Goal: Task Accomplishment & Management: Use online tool/utility

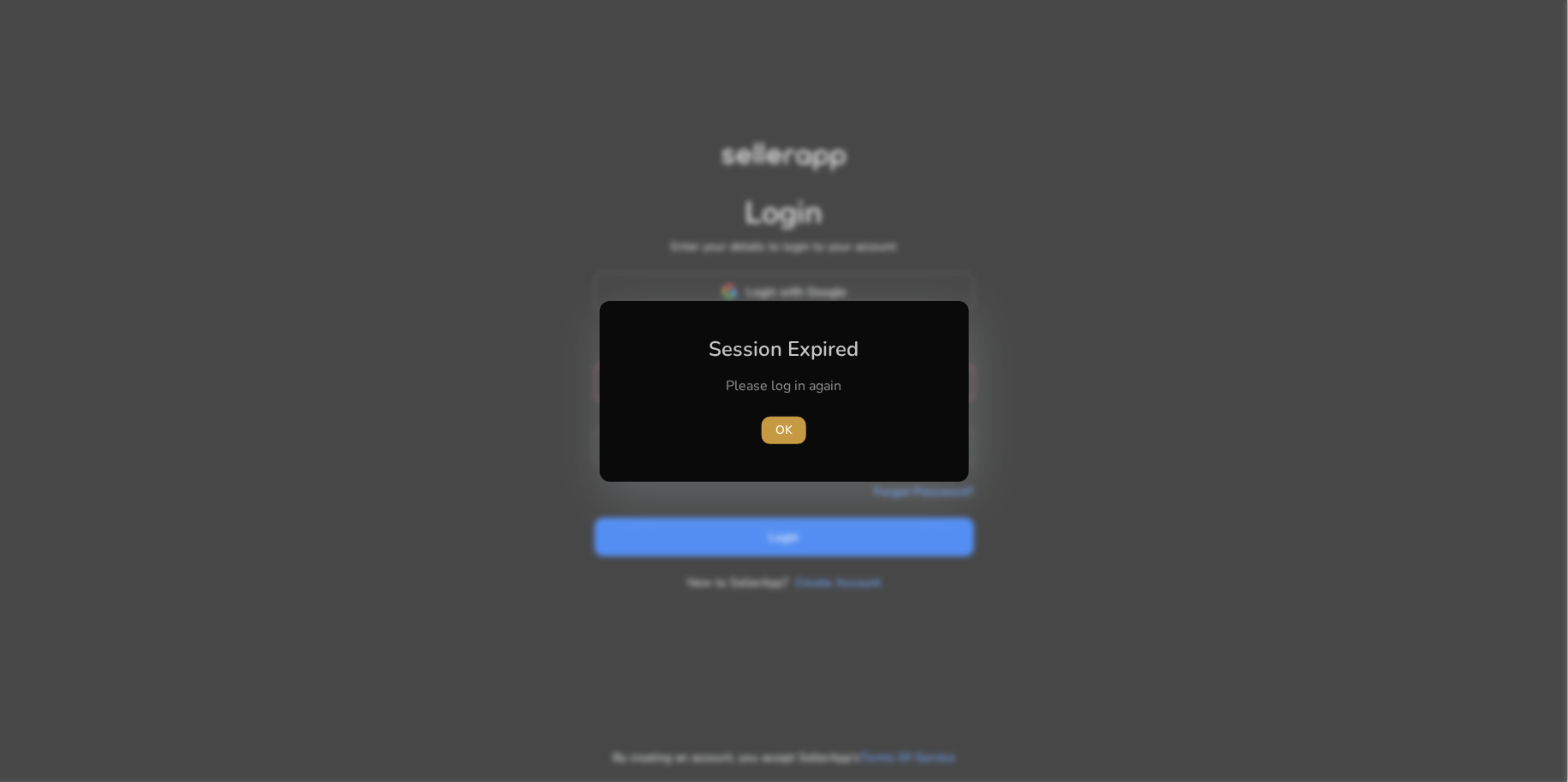
type input "**********"
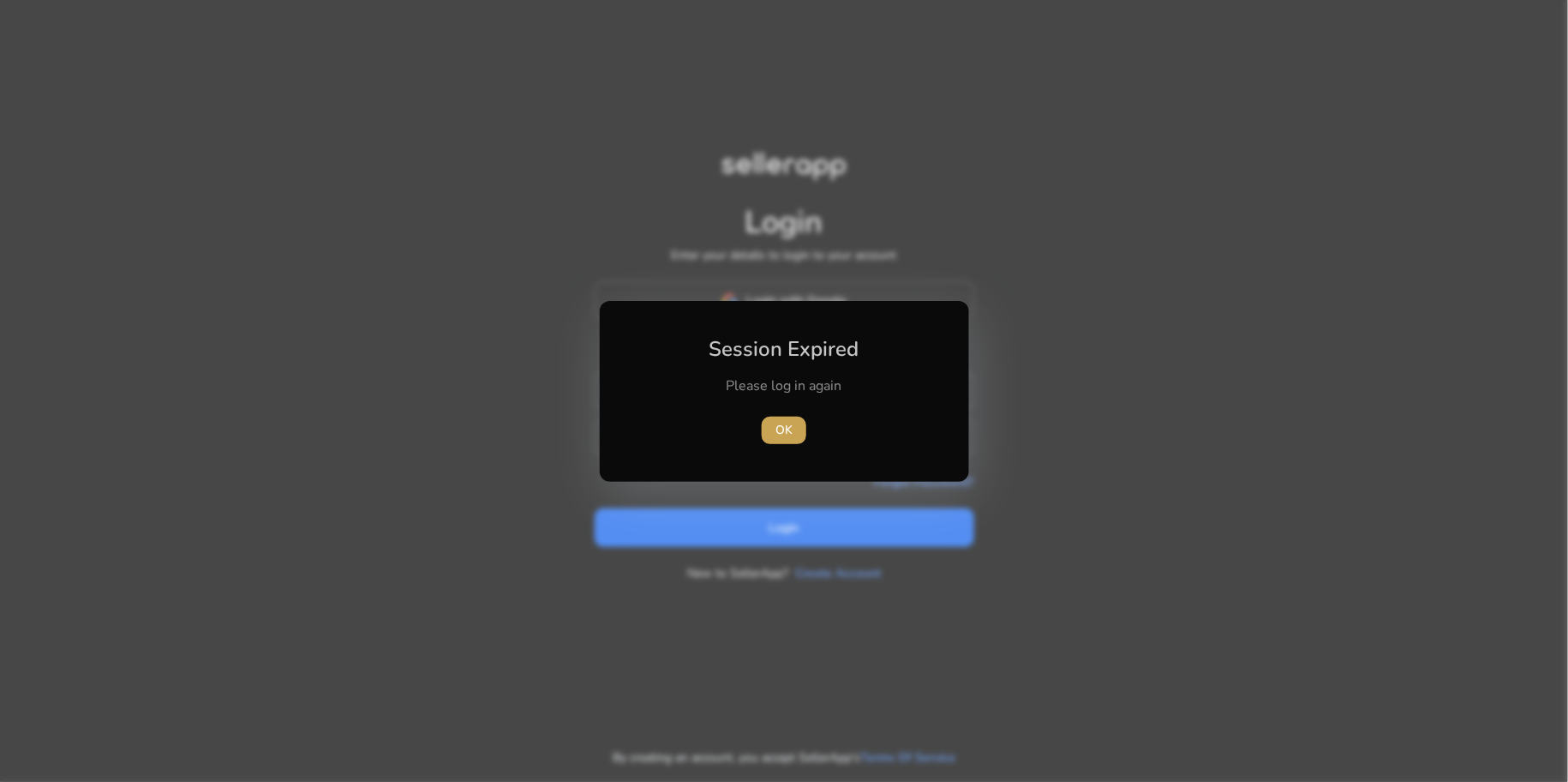
click at [793, 428] on span "button" at bounding box center [784, 430] width 45 height 41
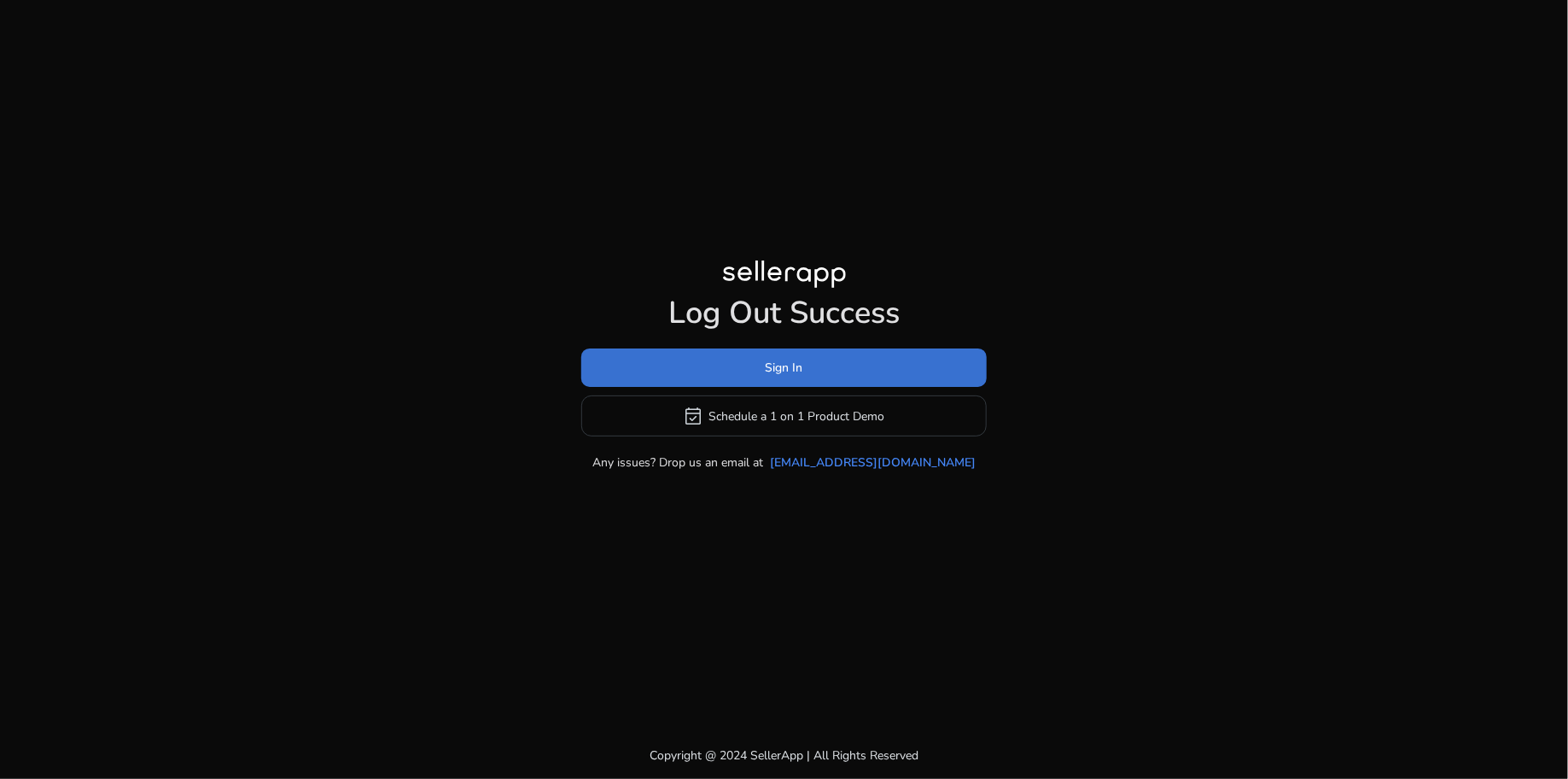
click at [797, 368] on span "Sign In" at bounding box center [784, 367] width 37 height 18
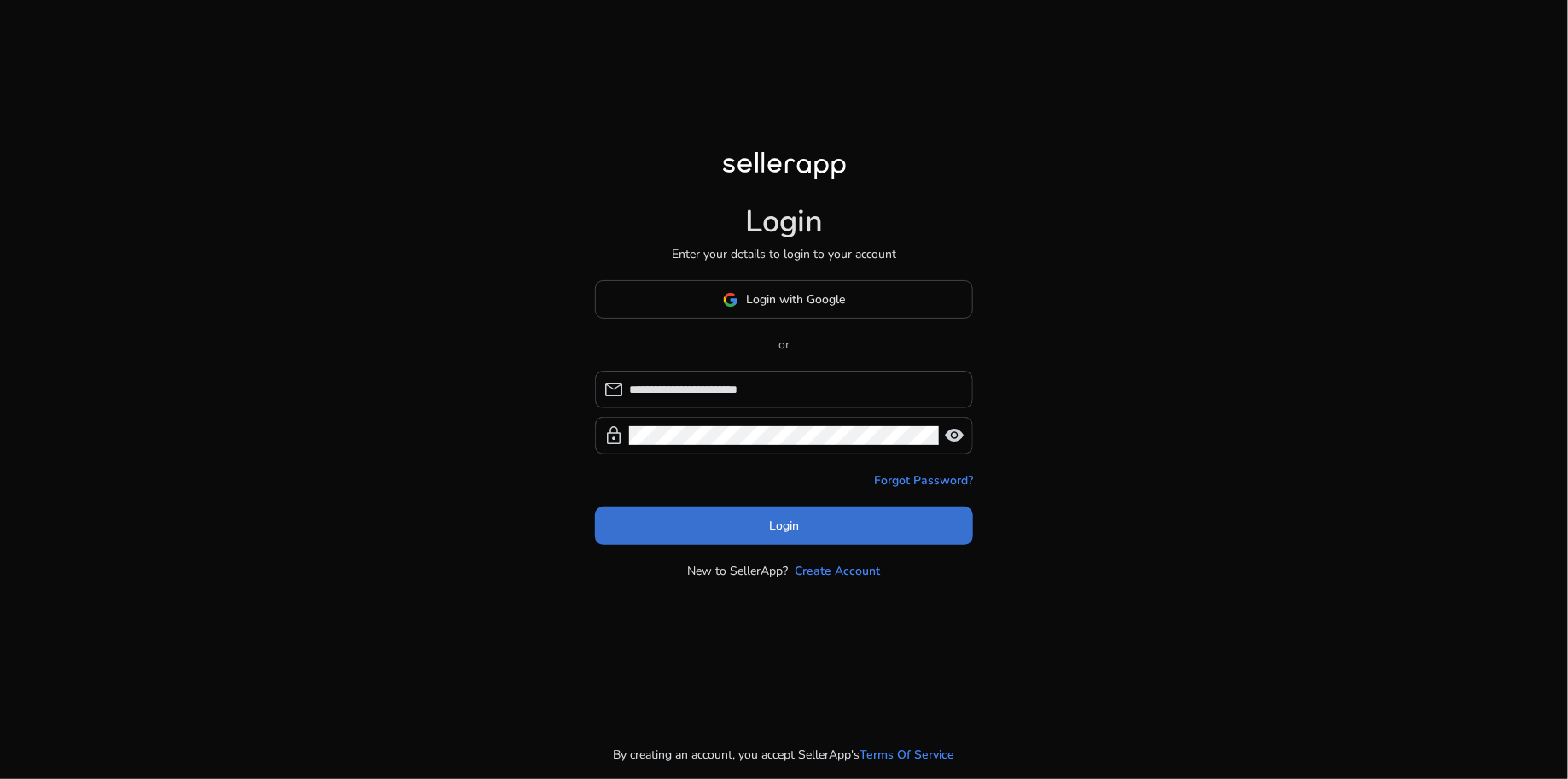
click at [786, 513] on span at bounding box center [784, 526] width 379 height 41
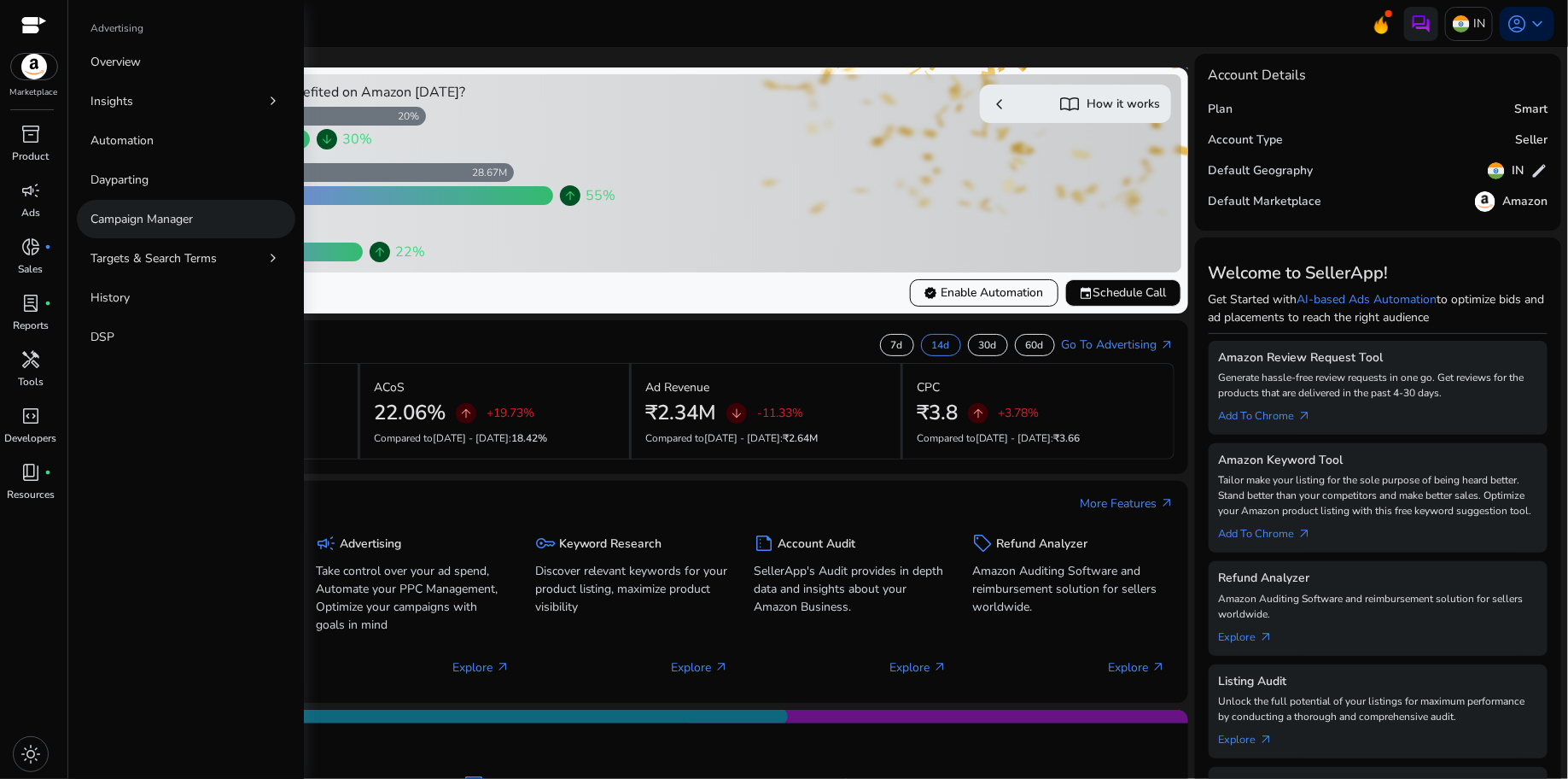
click at [149, 208] on link "Campaign Manager" at bounding box center [185, 219] width 218 height 38
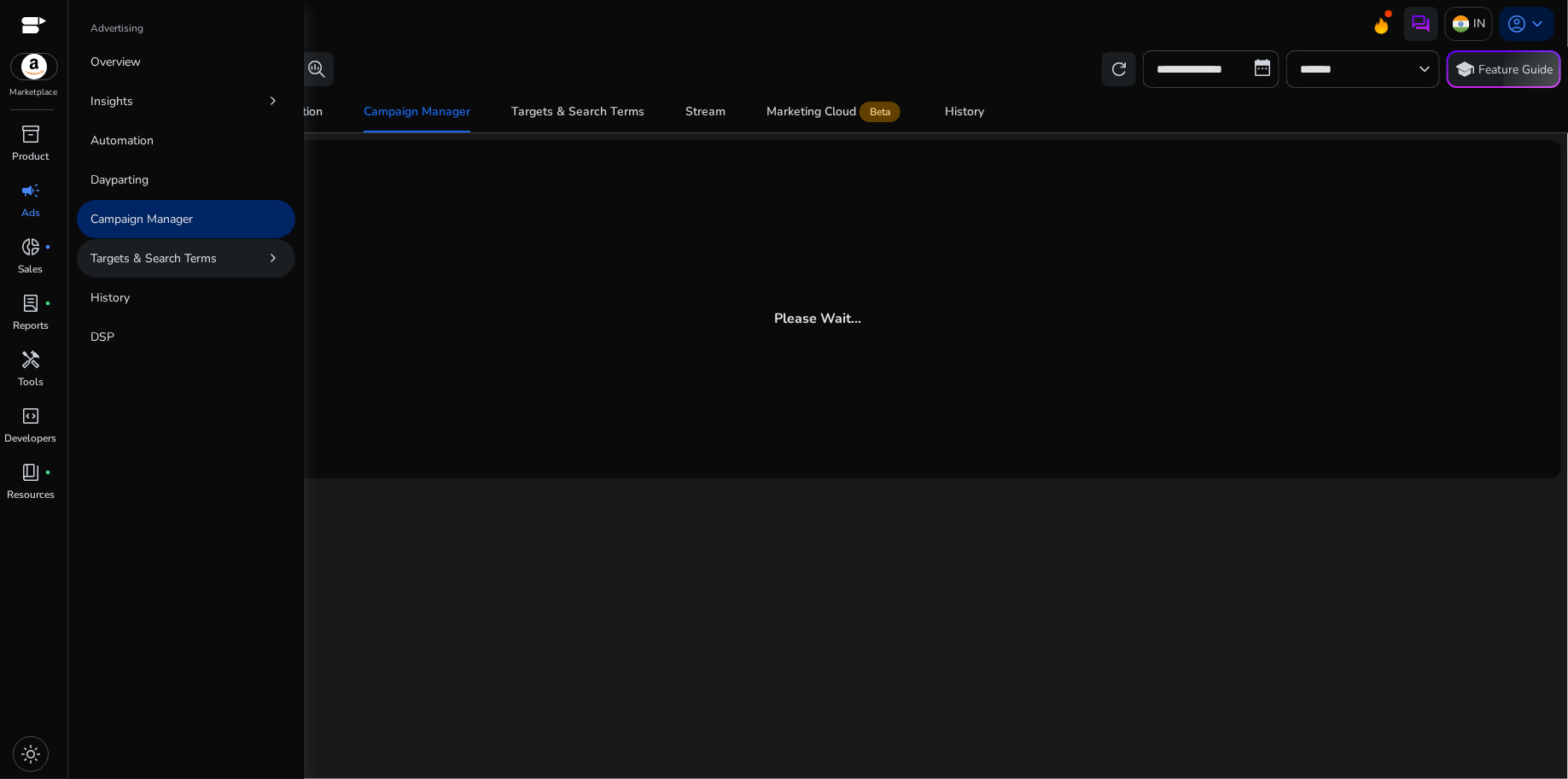
click at [190, 257] on p "Targets & Search Terms" at bounding box center [153, 258] width 126 height 18
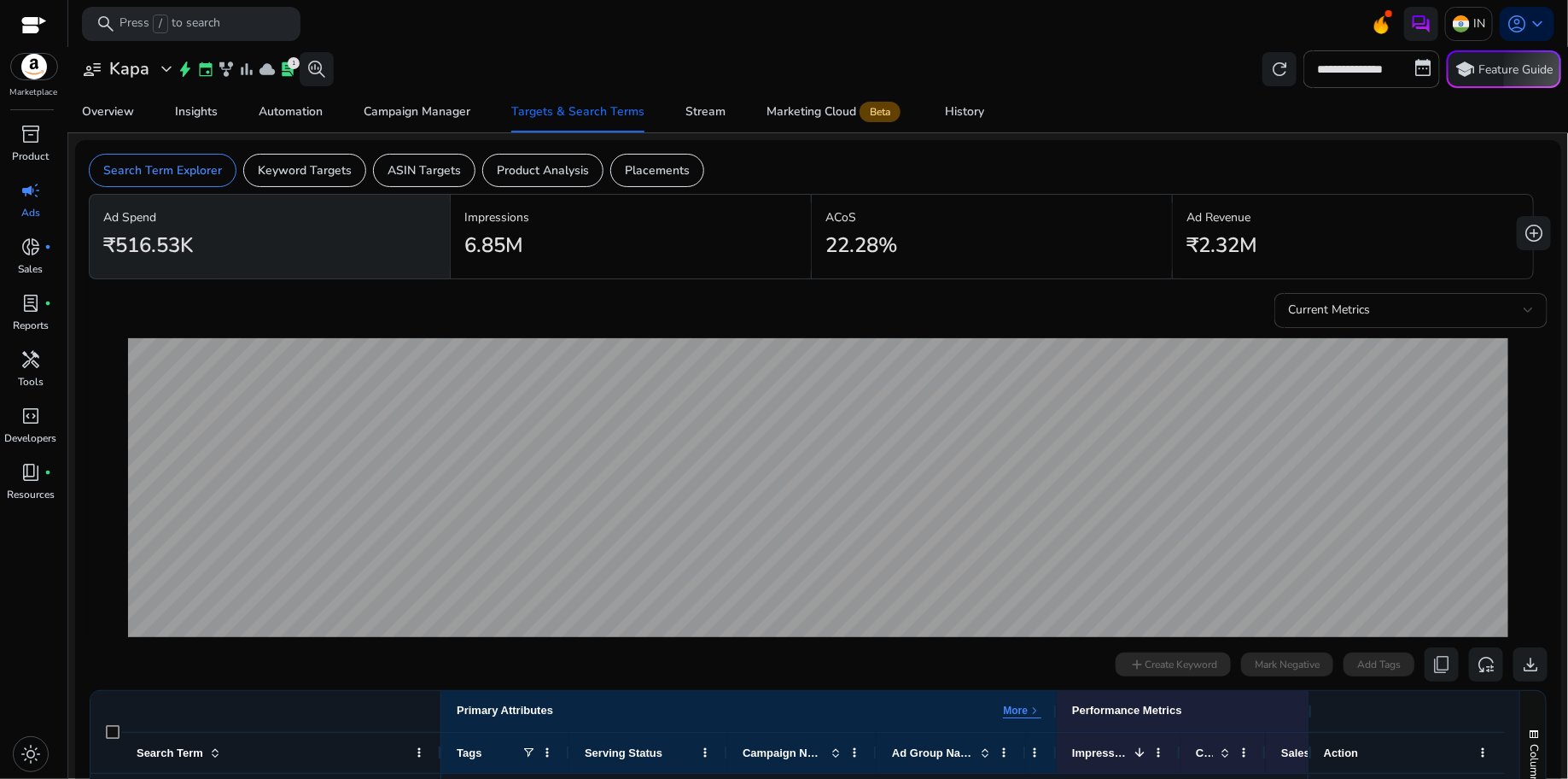
scroll to position [2, 0]
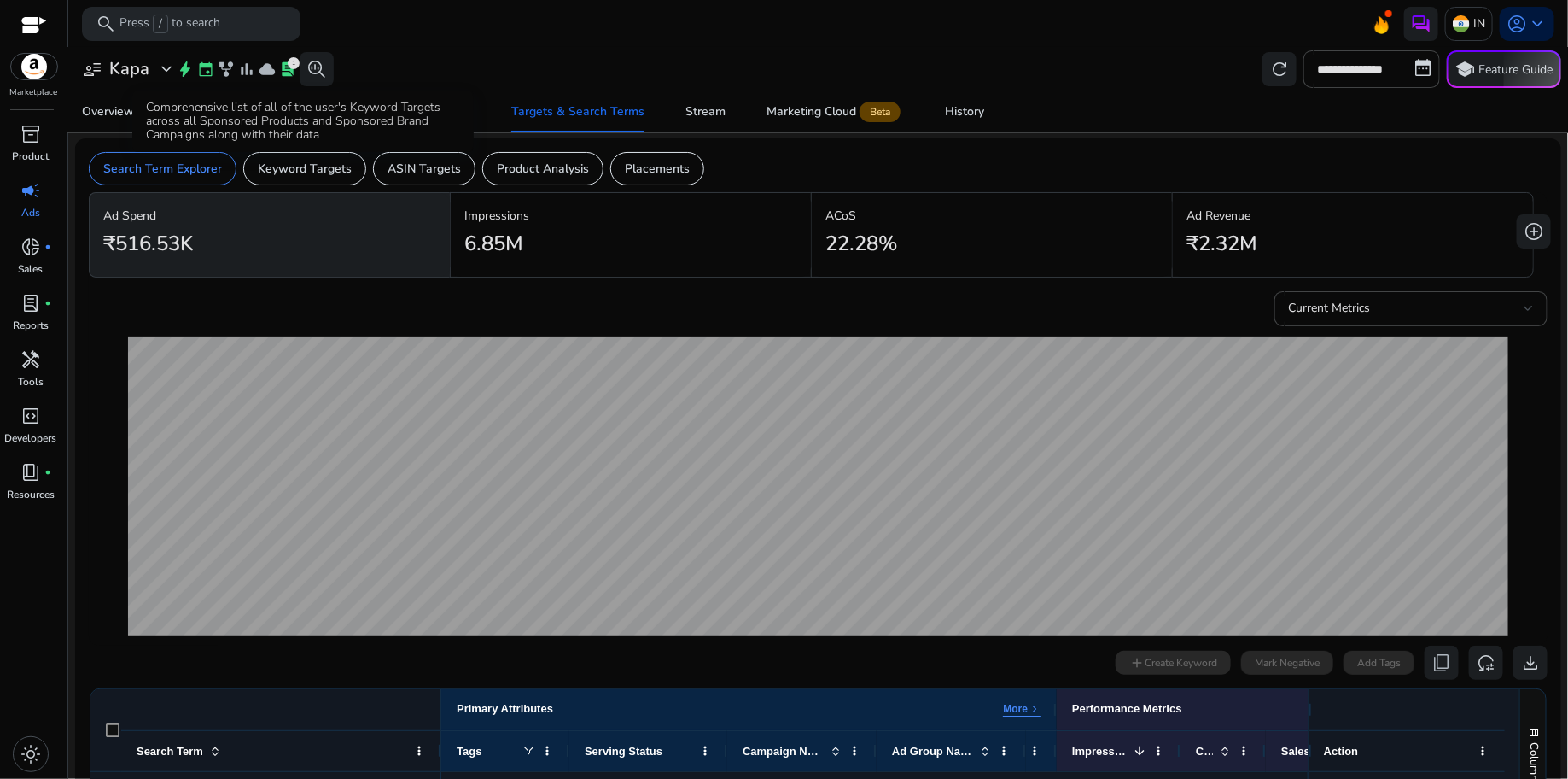
click at [141, 123] on div "Comprehensive list of all of the user's Keyword Targets across all Sponsored Pr…" at bounding box center [303, 121] width 341 height 62
click at [111, 113] on div "Overview" at bounding box center [108, 112] width 52 height 12
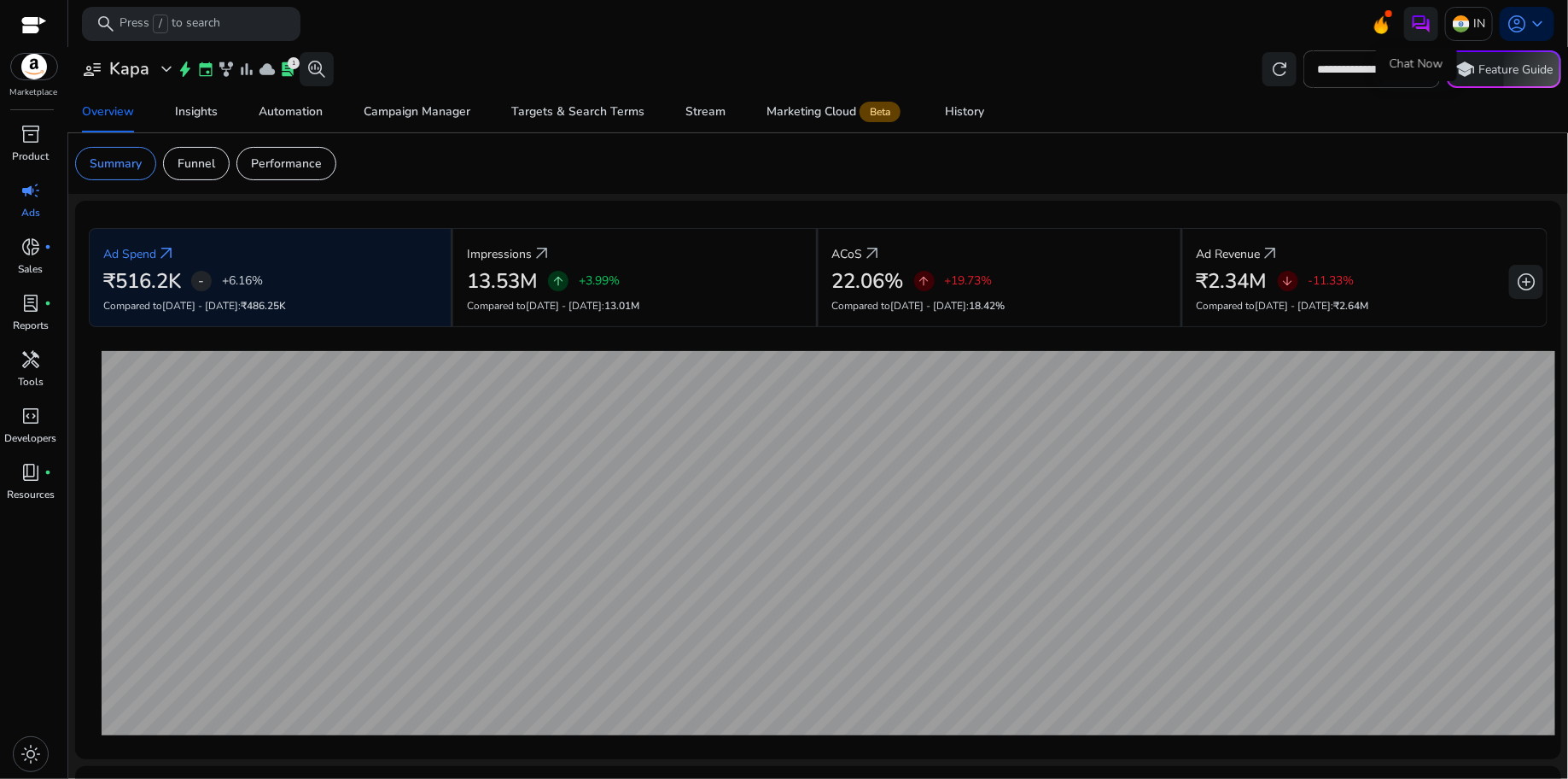
click at [1379, 67] on div "Chat Now" at bounding box center [1416, 64] width 81 height 34
click at [1420, 73] on input "**********" at bounding box center [1371, 69] width 137 height 37
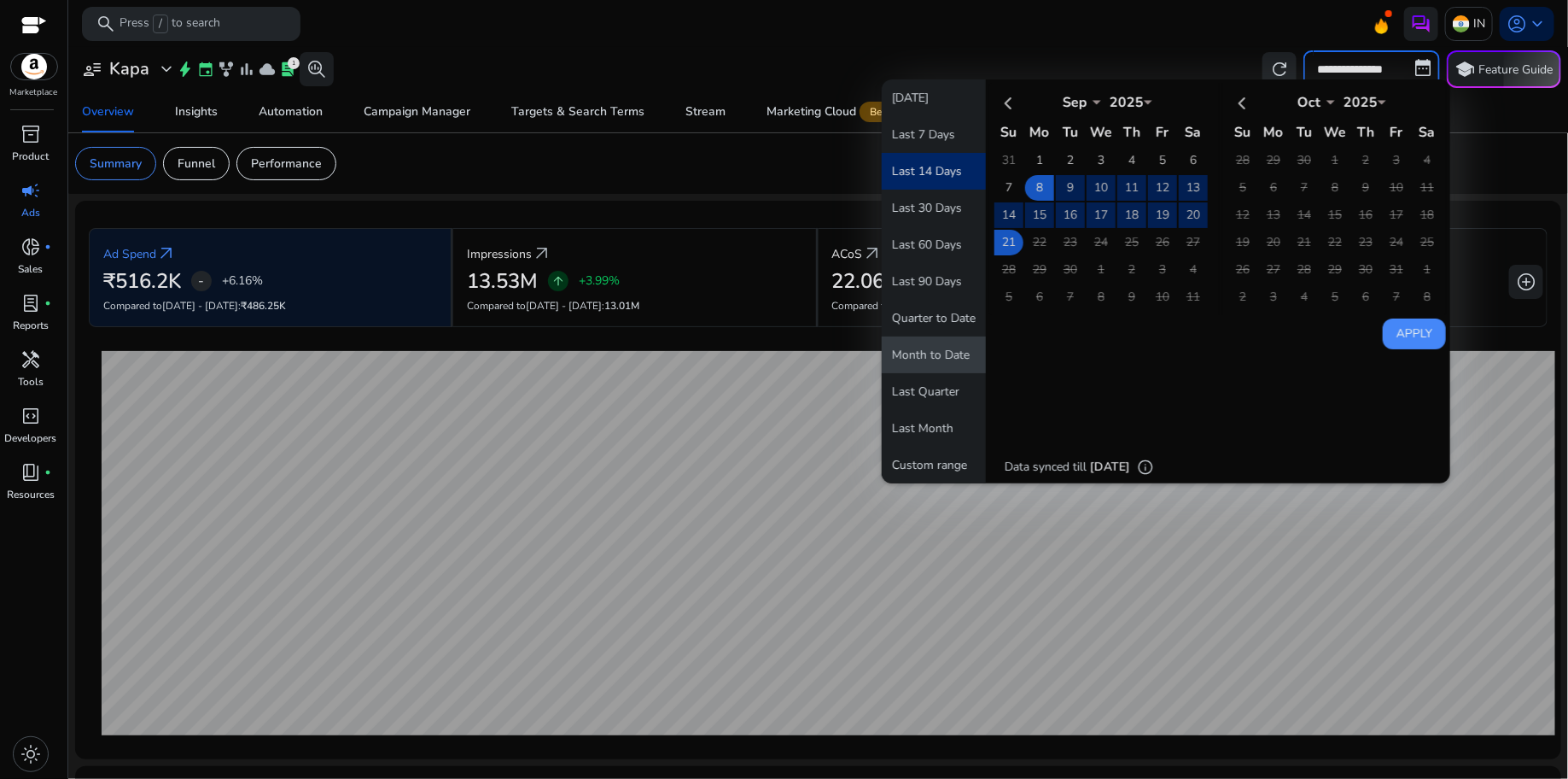
click at [922, 351] on button "Month to Date" at bounding box center [934, 355] width 104 height 37
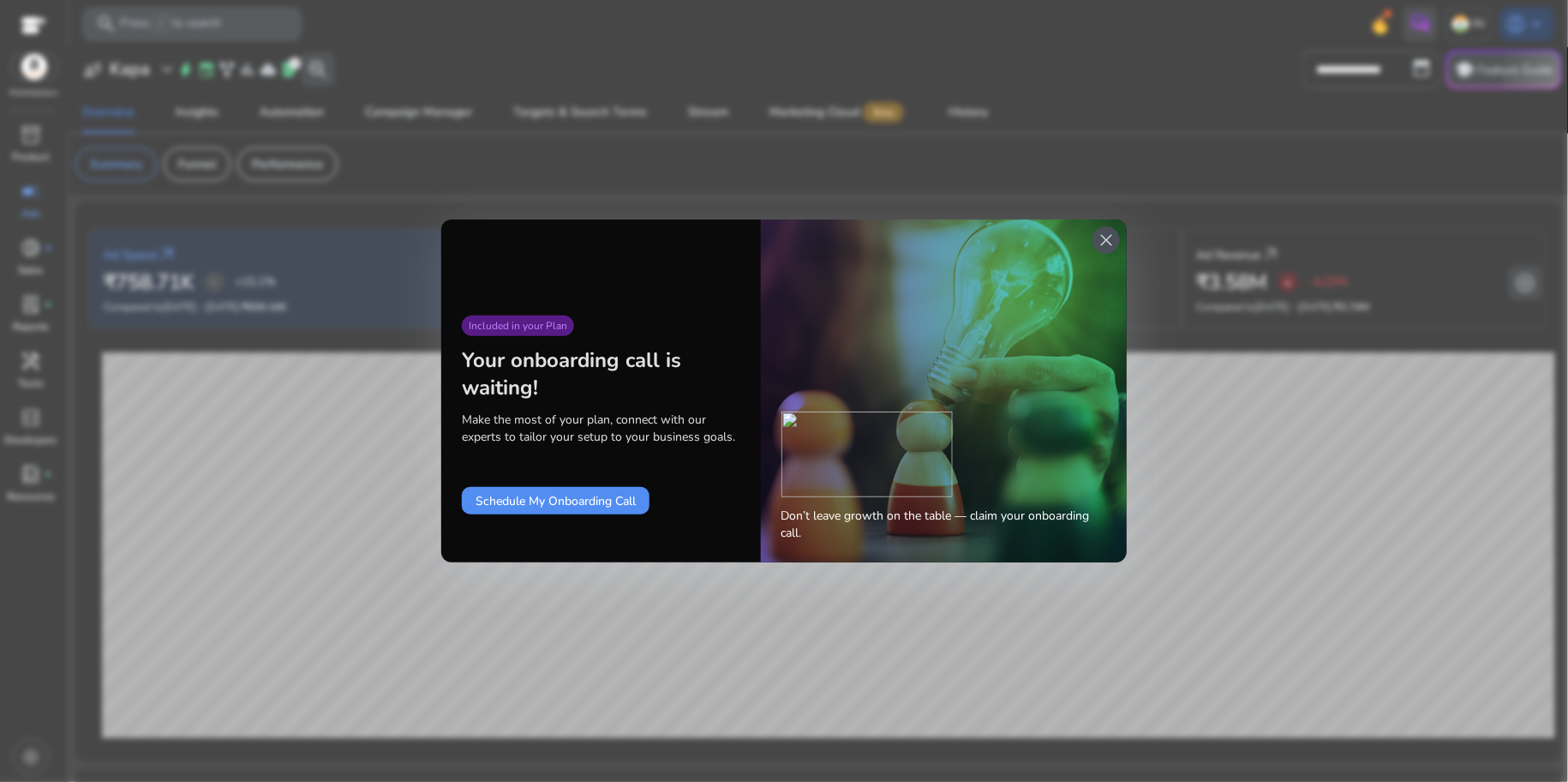
click at [1104, 241] on span "close" at bounding box center [1107, 240] width 21 height 21
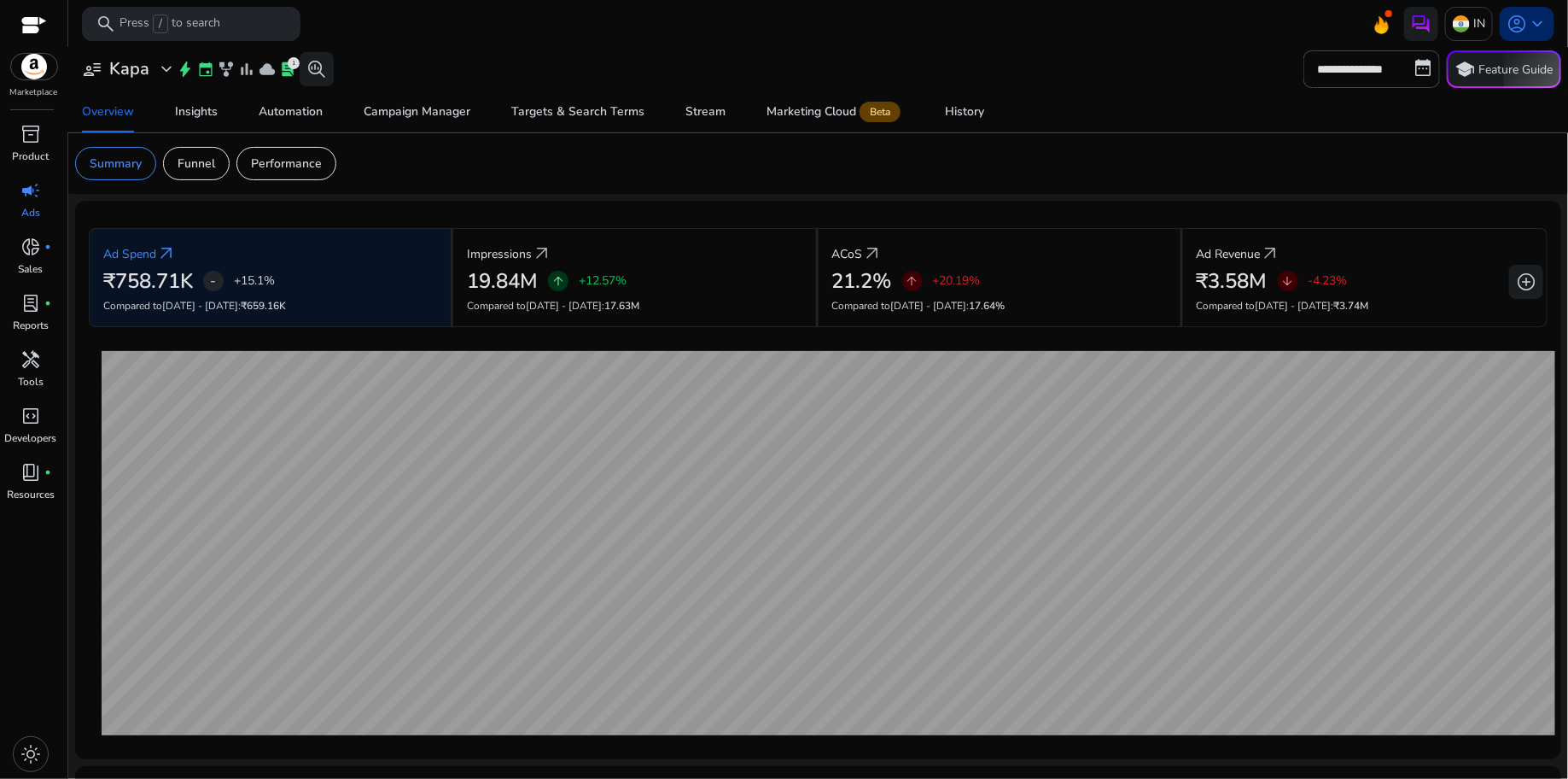
click at [1527, 20] on span "keyboard_arrow_down" at bounding box center [1538, 24] width 21 height 21
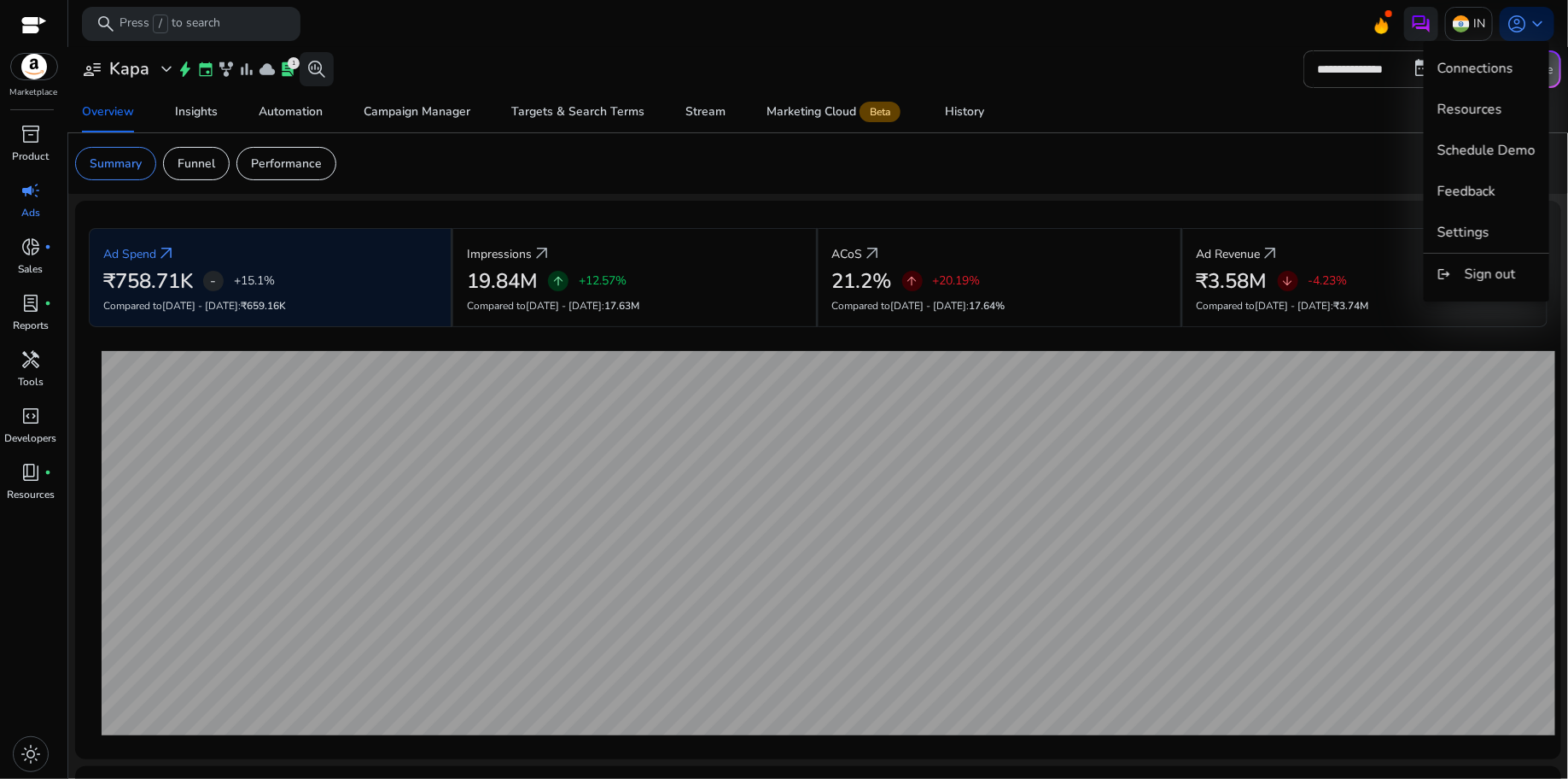
click at [22, 751] on div at bounding box center [784, 389] width 1568 height 779
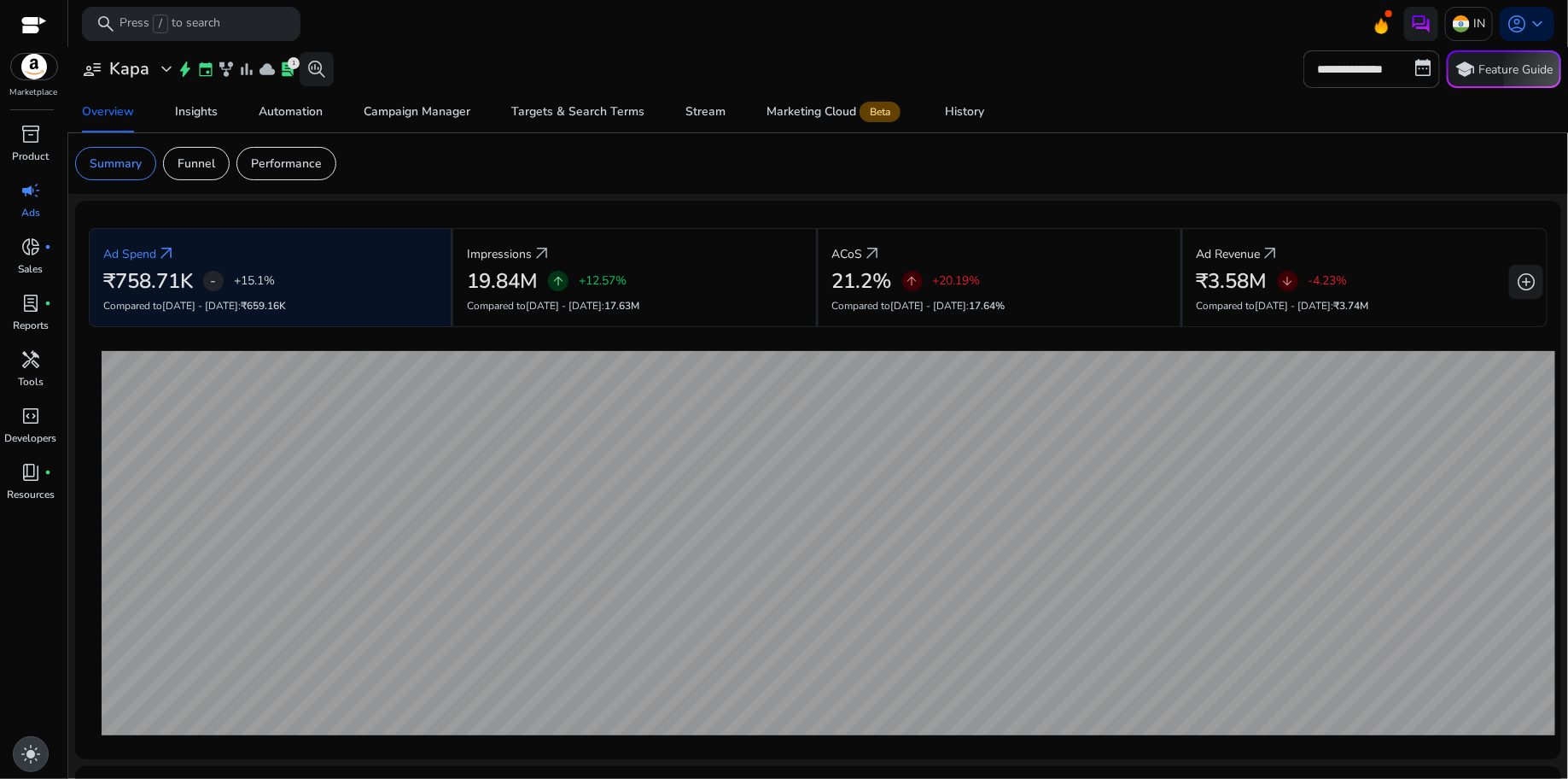
click at [31, 755] on span "light_mode" at bounding box center [31, 754] width 21 height 21
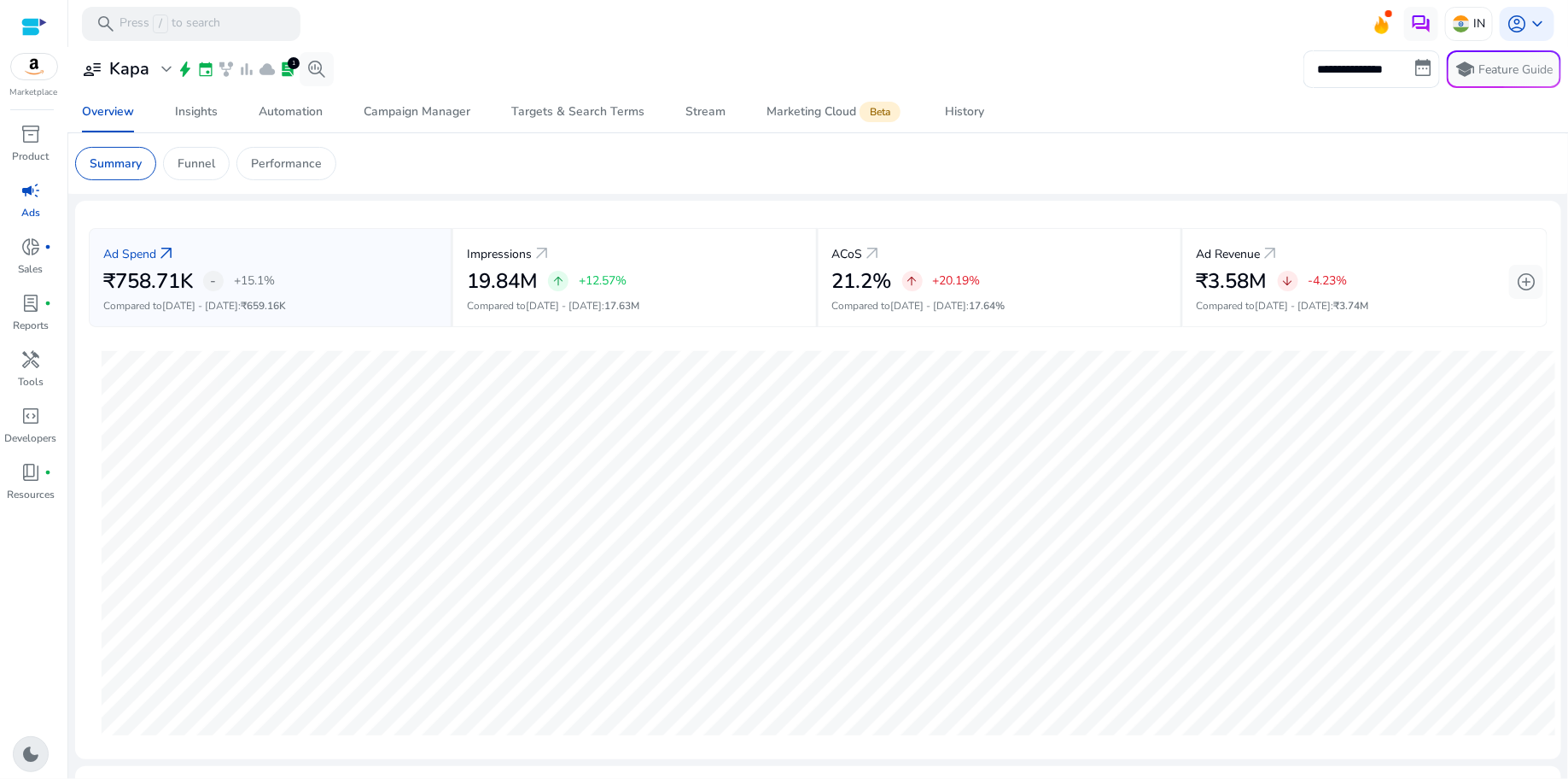
click at [31, 755] on span "dark_mode" at bounding box center [31, 754] width 21 height 21
